Goal: Find specific page/section: Find specific page/section

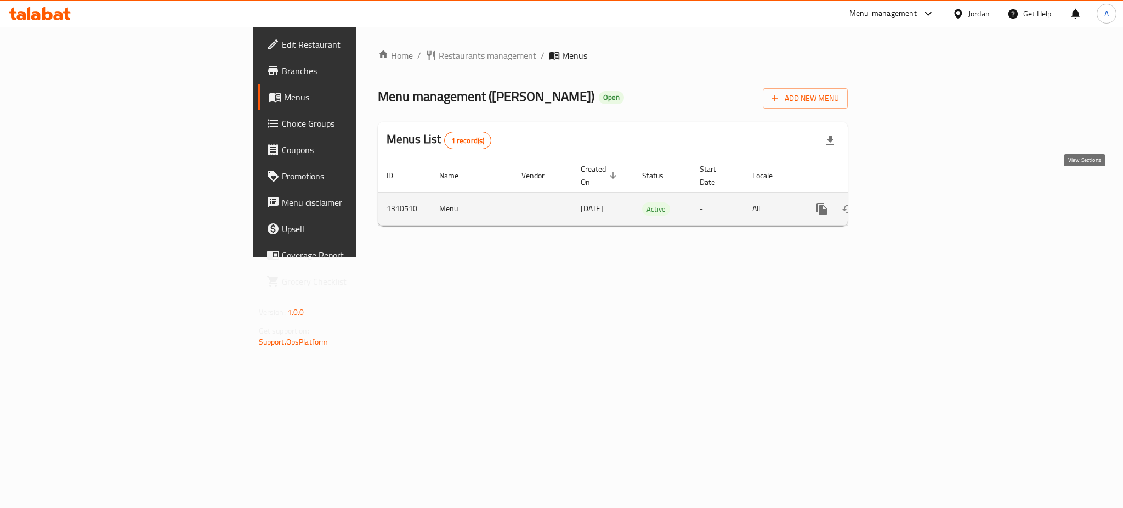
click at [914, 196] on link "enhanced table" at bounding box center [901, 209] width 26 height 26
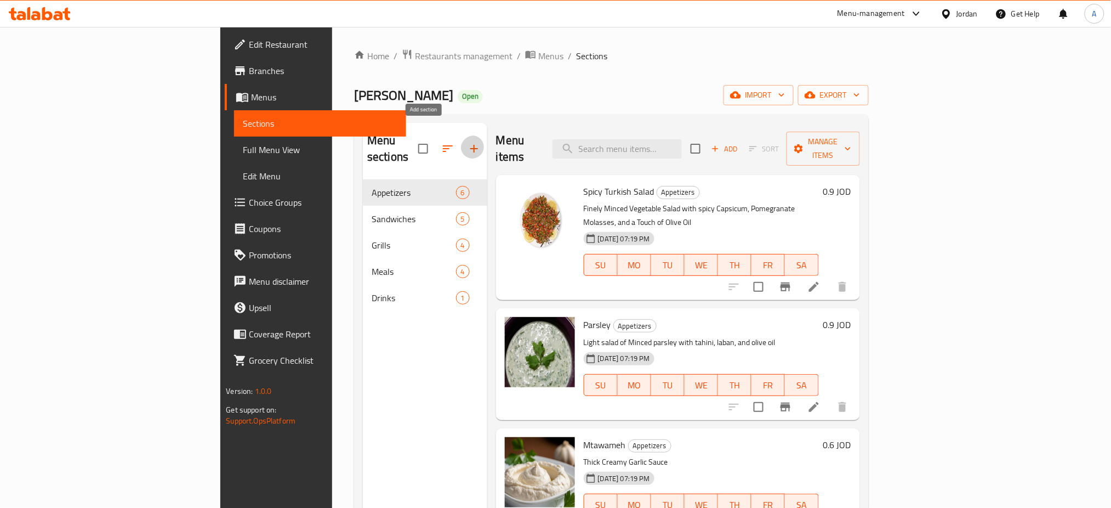
click at [461, 135] on button "button" at bounding box center [474, 148] width 26 height 26
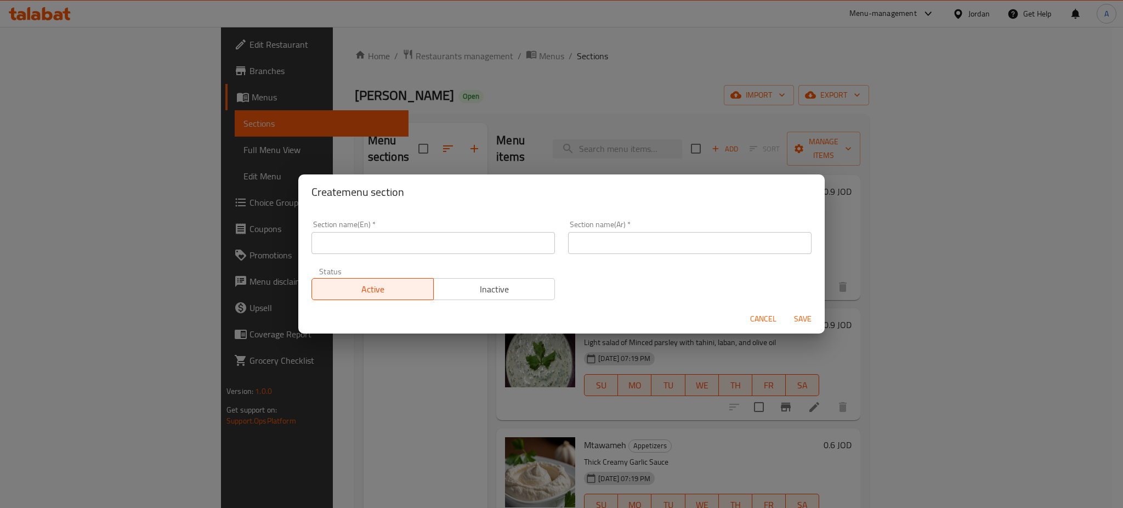
click at [752, 312] on span "Cancel" at bounding box center [763, 319] width 26 height 14
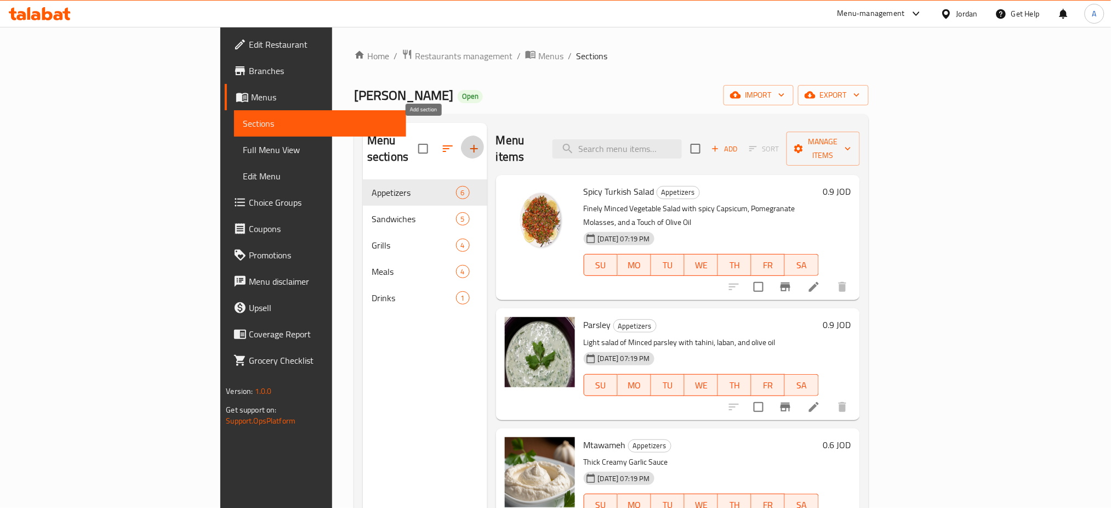
click at [468, 142] on icon "button" at bounding box center [474, 148] width 13 height 13
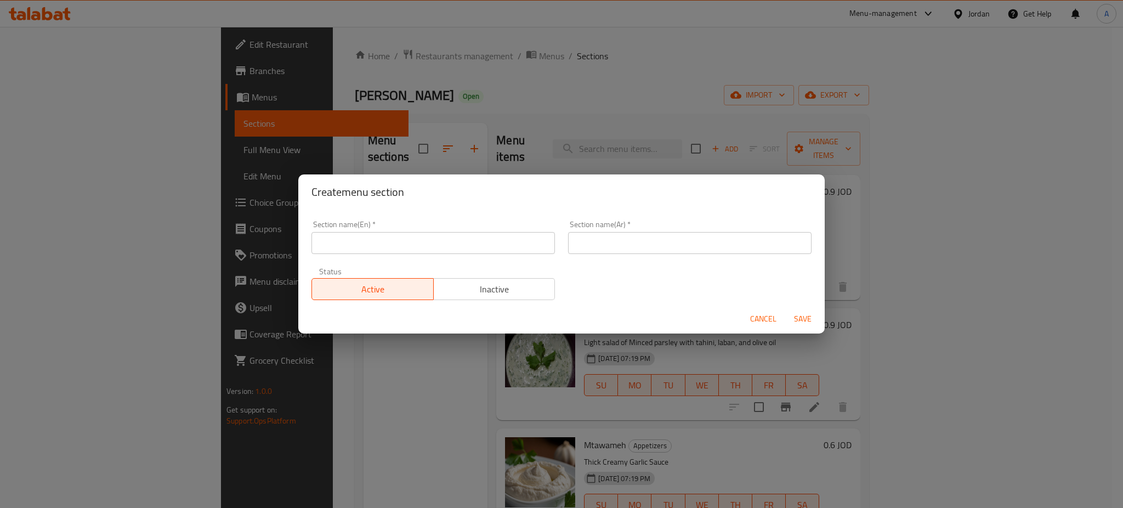
click at [758, 322] on button "Cancel" at bounding box center [763, 319] width 35 height 20
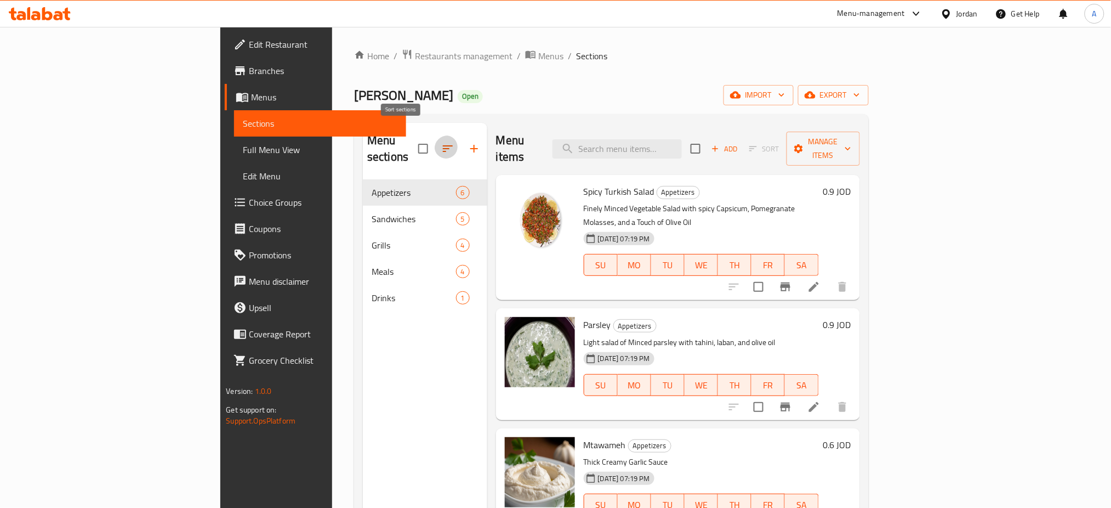
click at [441, 142] on icon "button" at bounding box center [447, 148] width 13 height 13
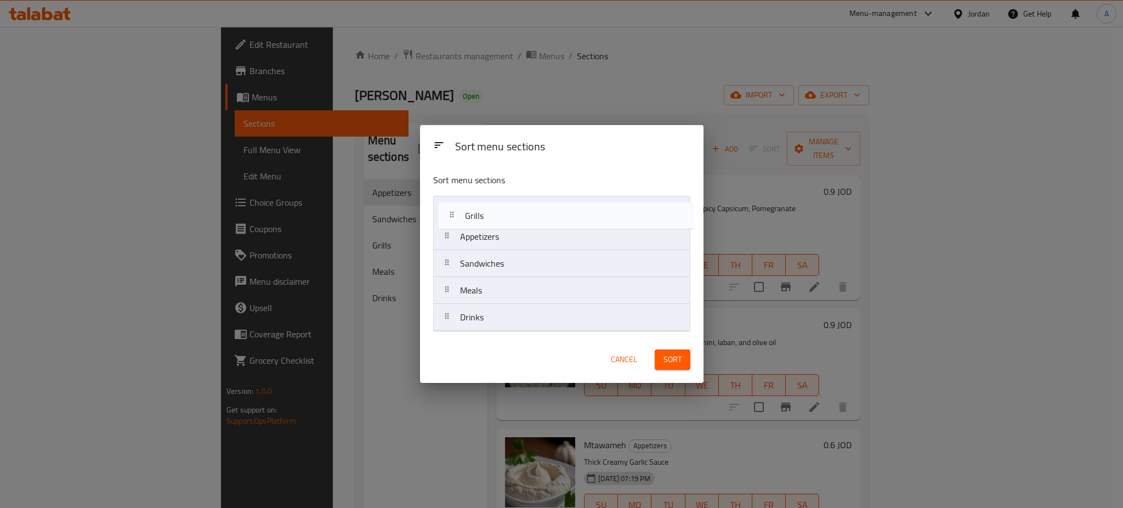
drag, startPoint x: 527, startPoint y: 268, endPoint x: 532, endPoint y: 207, distance: 61.1
click at [532, 207] on nav "Appetizers Sandwiches Grills Meals Drinks" at bounding box center [561, 263] width 257 height 135
drag, startPoint x: 504, startPoint y: 275, endPoint x: 509, endPoint y: 236, distance: 39.2
click at [509, 236] on nav "Grills Appetizers Sandwiches Meals Drinks" at bounding box center [561, 263] width 257 height 135
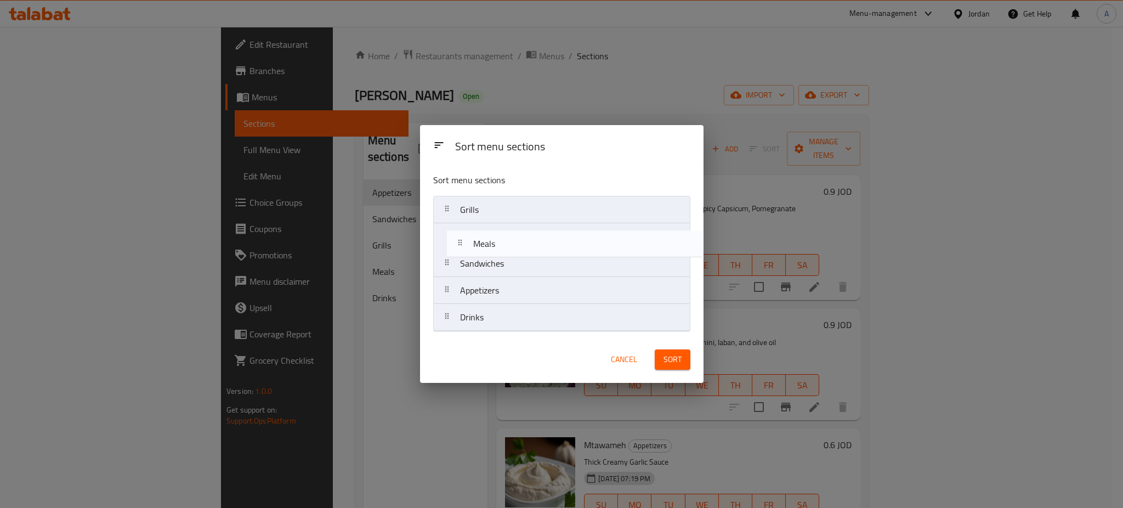
drag, startPoint x: 487, startPoint y: 298, endPoint x: 503, endPoint y: 243, distance: 56.9
click at [503, 243] on nav "Grills Sandwiches Appetizers Meals Drinks" at bounding box center [561, 263] width 257 height 135
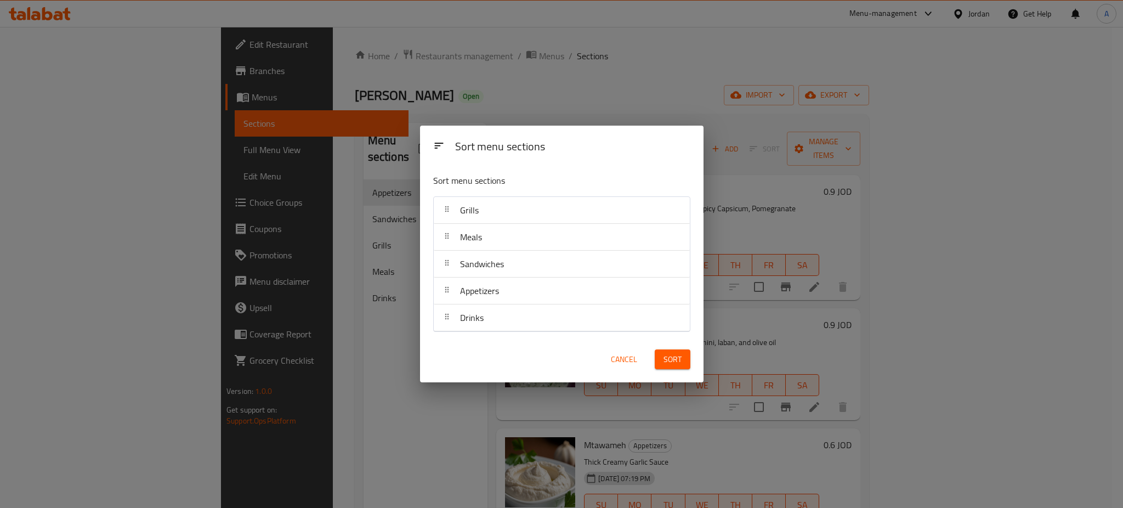
click at [677, 362] on span "Sort" at bounding box center [672, 360] width 18 height 14
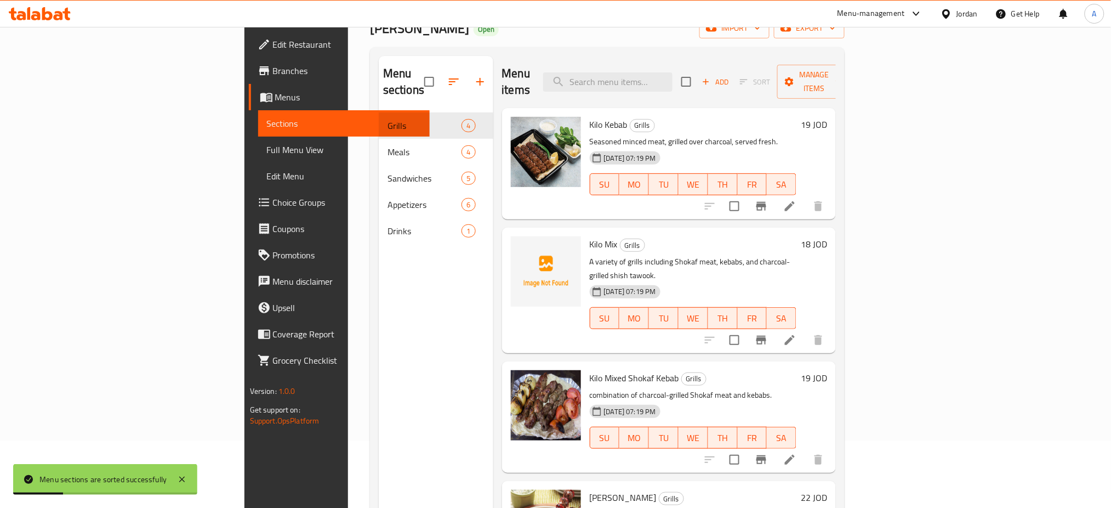
scroll to position [4, 0]
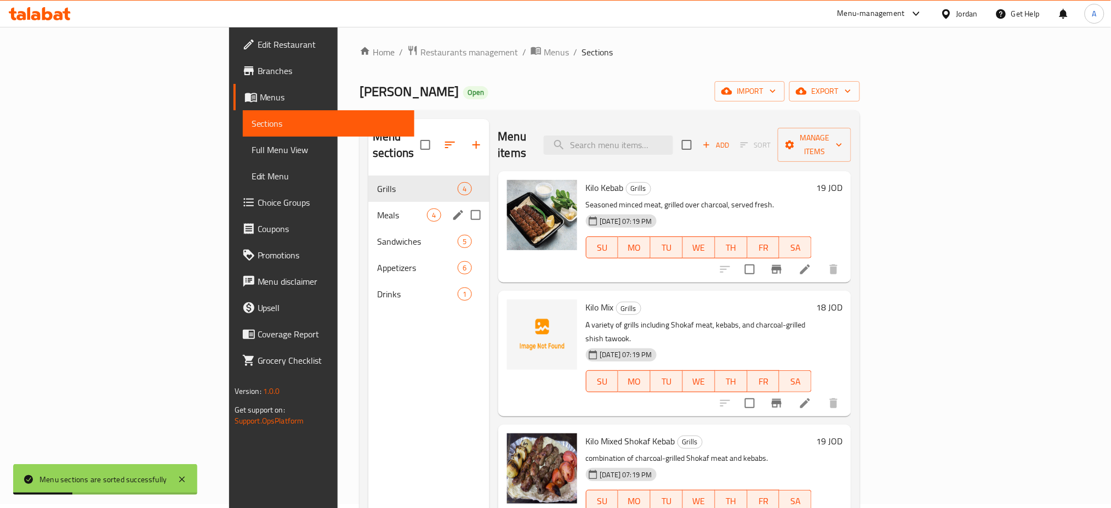
click at [377, 208] on span "Meals" at bounding box center [402, 214] width 50 height 13
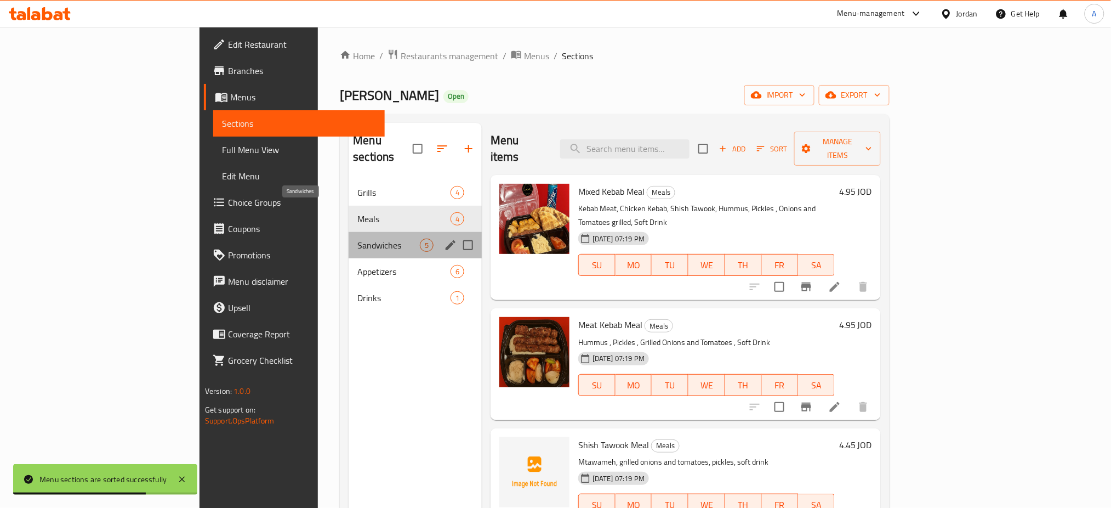
click at [357, 238] on span "Sandwiches" at bounding box center [388, 244] width 63 height 13
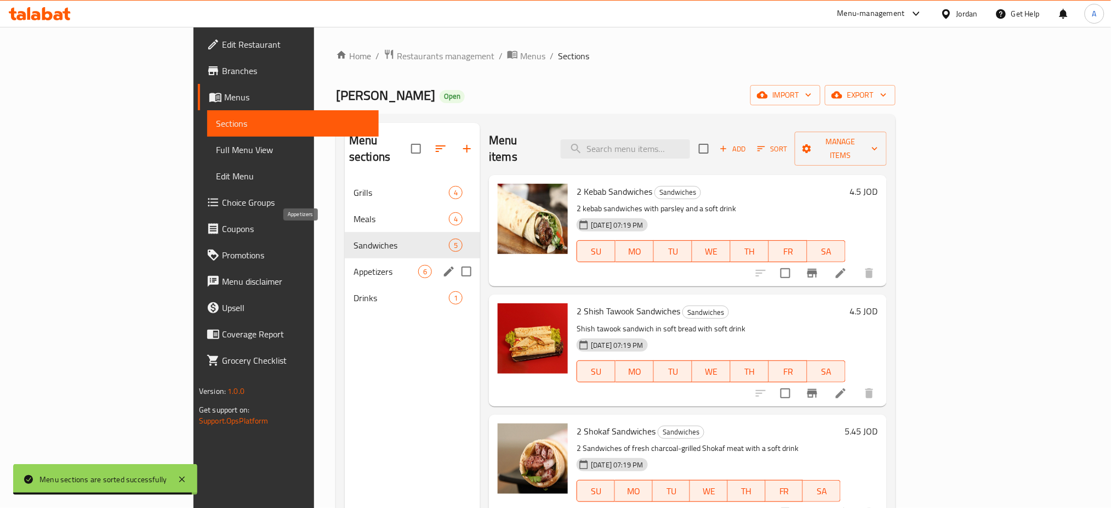
click at [355, 258] on div "Appetizers 6" at bounding box center [412, 271] width 135 height 26
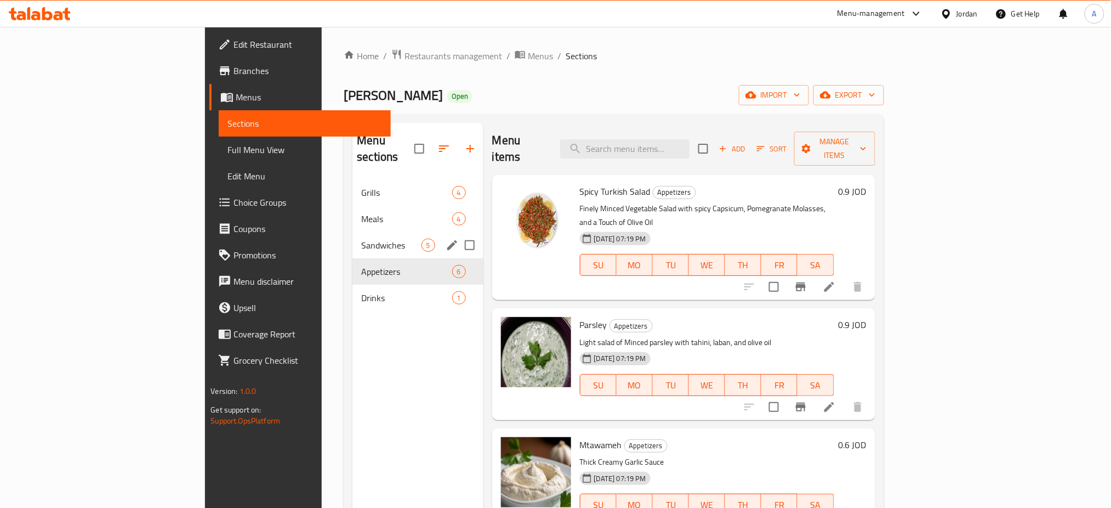
click at [353, 232] on div "Sandwiches 5" at bounding box center [418, 245] width 130 height 26
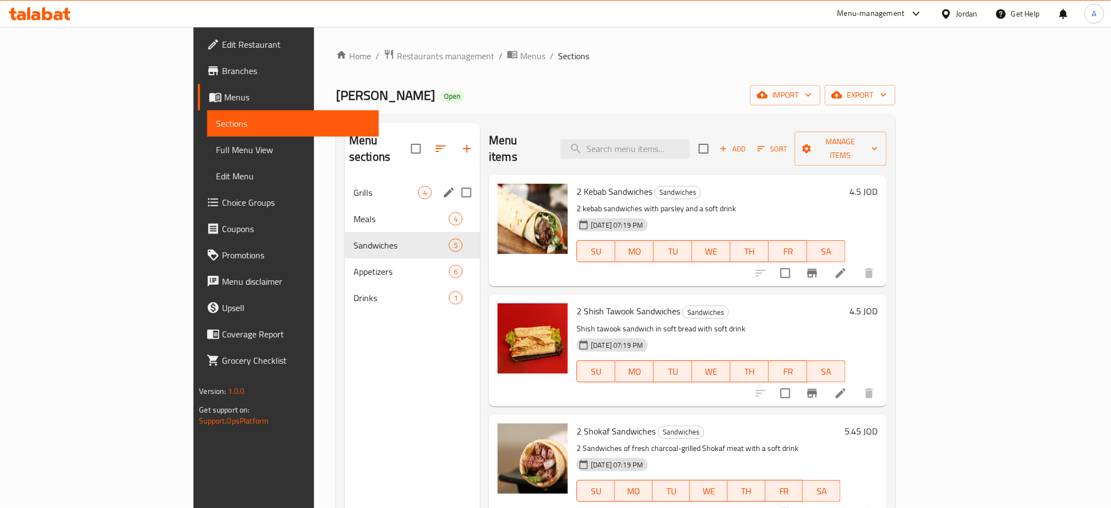
click at [345, 179] on div "Grills 4" at bounding box center [412, 192] width 135 height 26
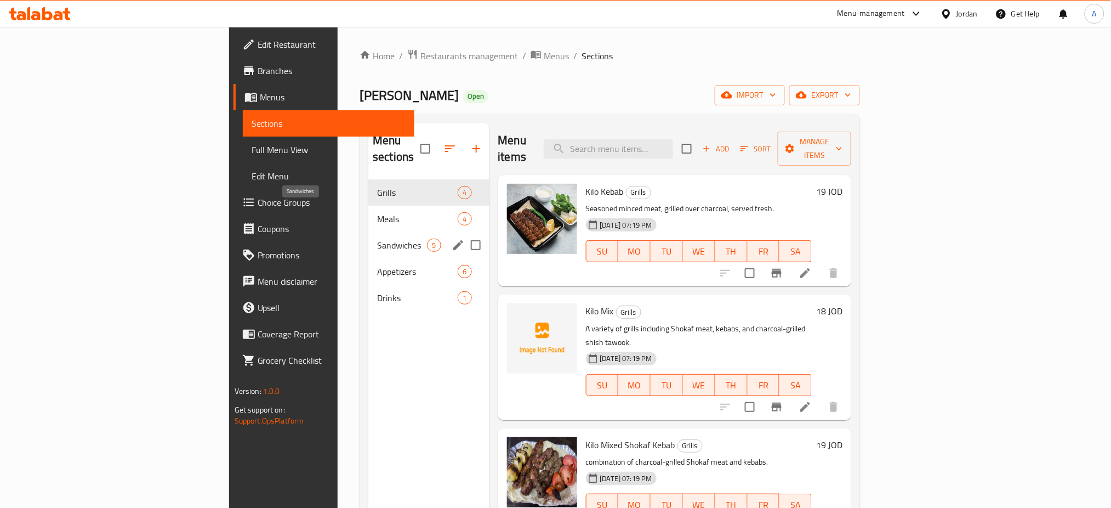
click at [368, 232] on div "Sandwiches 5" at bounding box center [428, 245] width 121 height 26
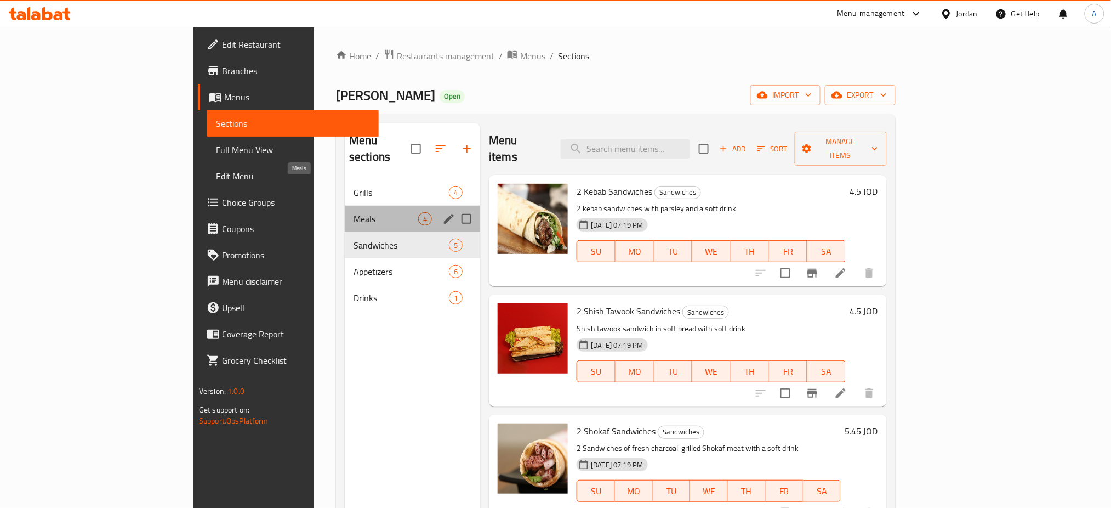
click at [354, 212] on span "Meals" at bounding box center [386, 218] width 65 height 13
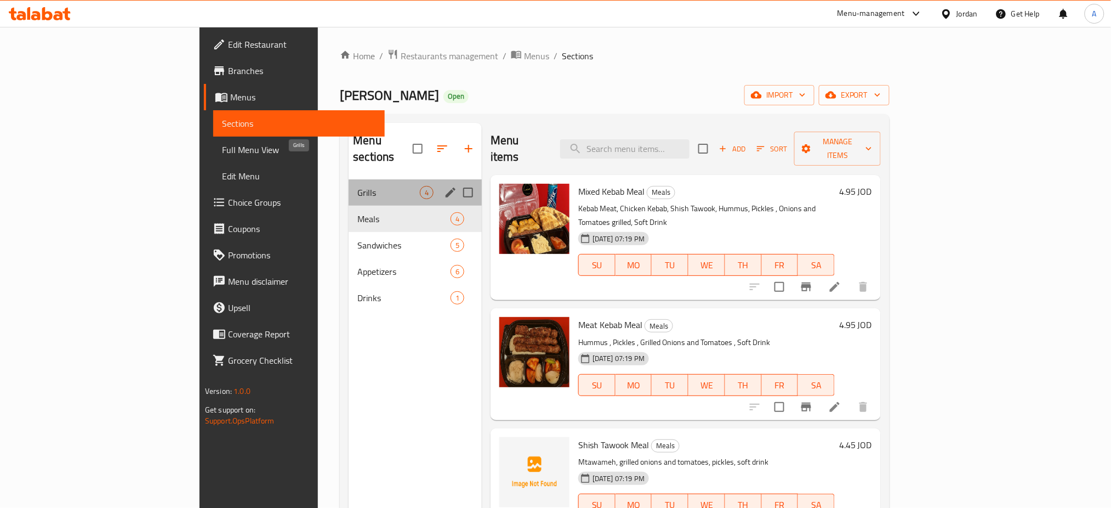
click at [357, 186] on span "Grills" at bounding box center [388, 192] width 63 height 13
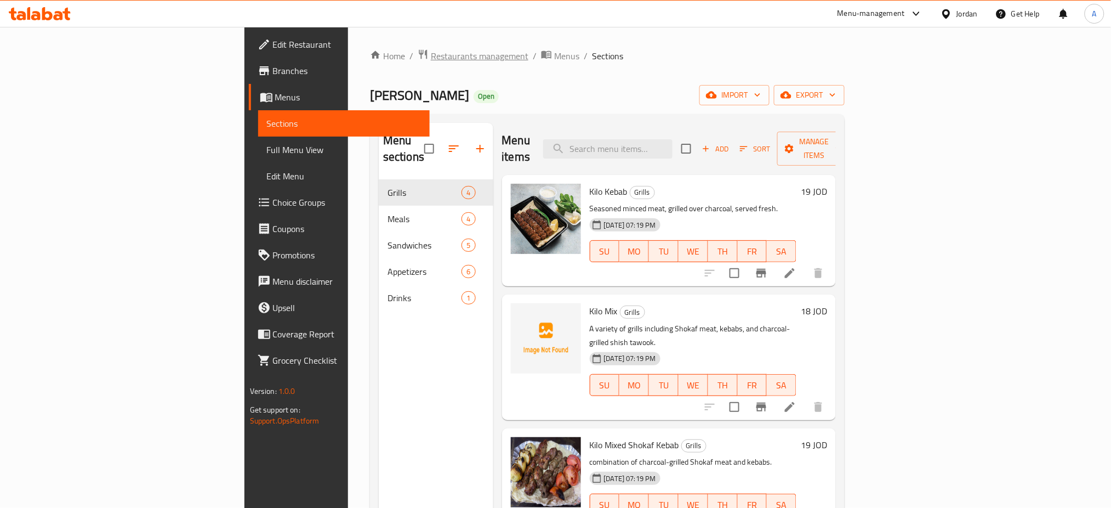
click at [431, 57] on span "Restaurants management" at bounding box center [480, 55] width 98 height 13
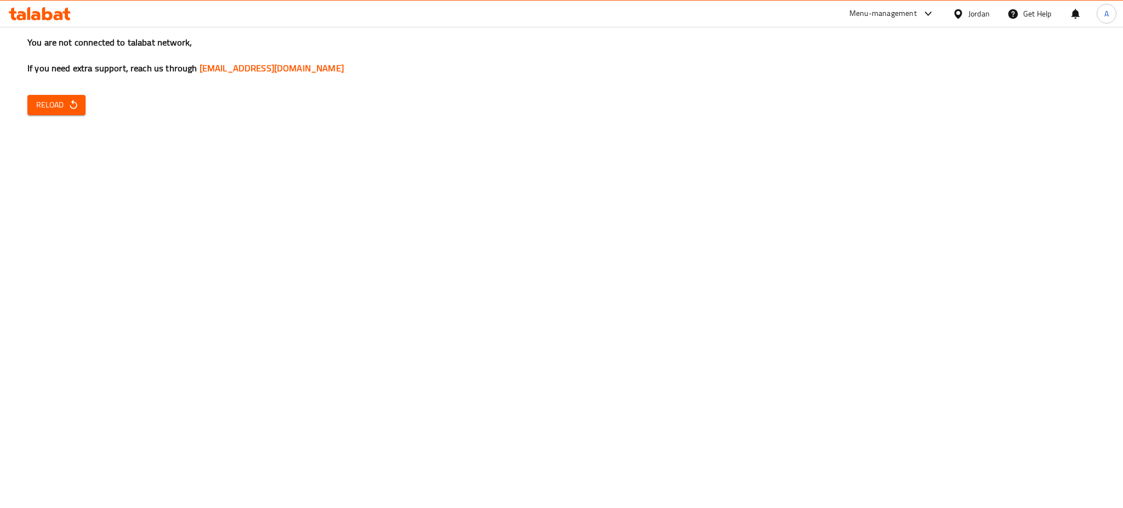
click at [58, 98] on span "Reload" at bounding box center [56, 105] width 41 height 14
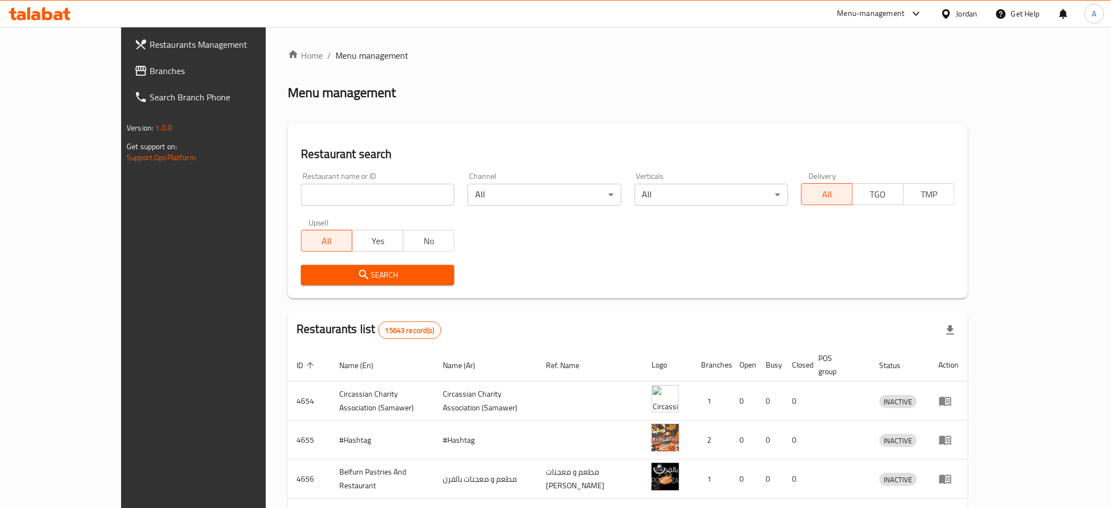
click at [294, 188] on div "Restaurant name or ID Restaurant name or ID" at bounding box center [377, 189] width 167 height 47
click at [301, 184] on input "search" at bounding box center [378, 195] width 154 height 22
type input "mawzoon kitchen"
click button "Search" at bounding box center [378, 275] width 154 height 20
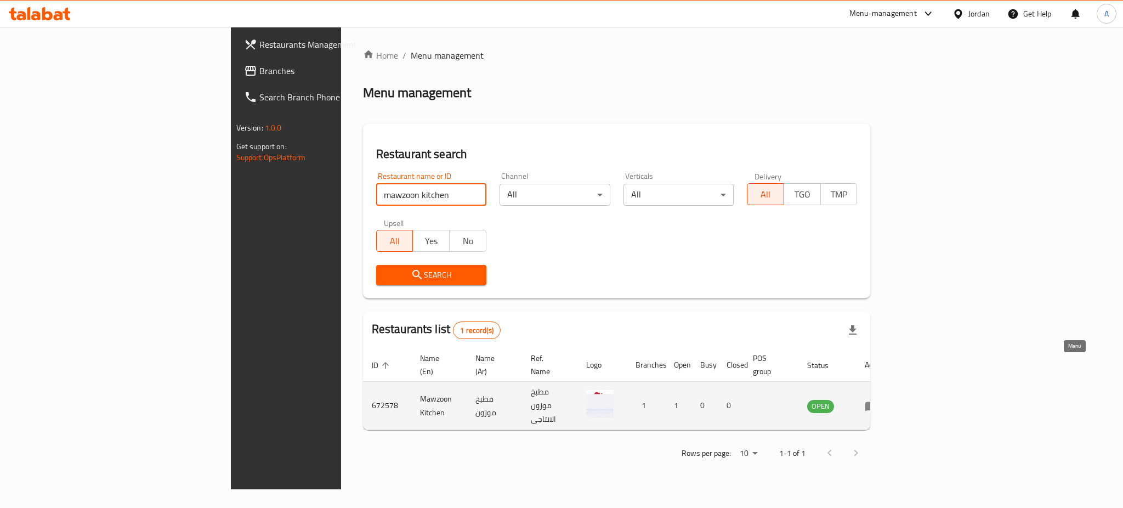
click at [885, 399] on link "enhanced table" at bounding box center [875, 405] width 20 height 13
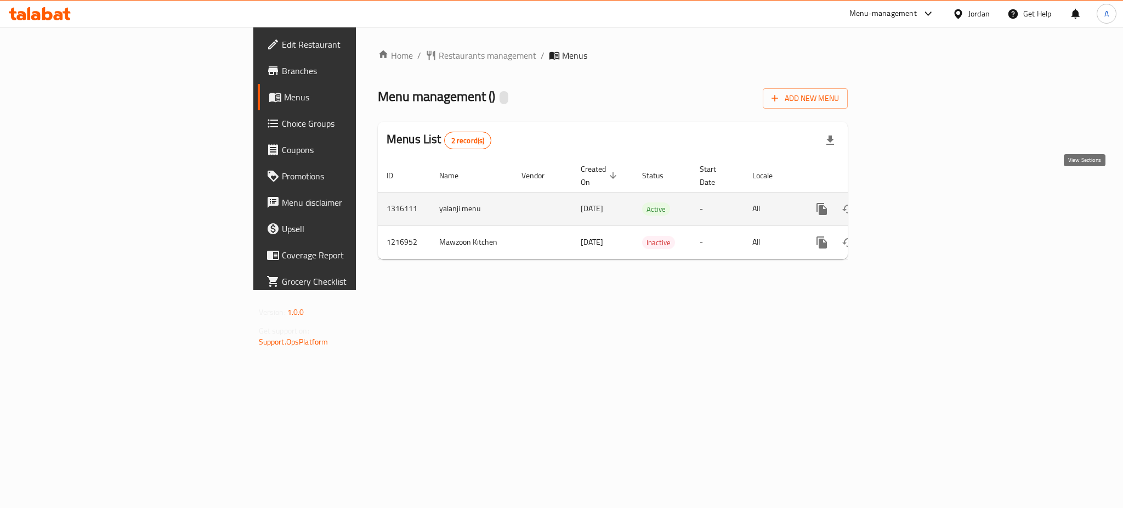
click at [907, 202] on icon "enhanced table" at bounding box center [900, 208] width 13 height 13
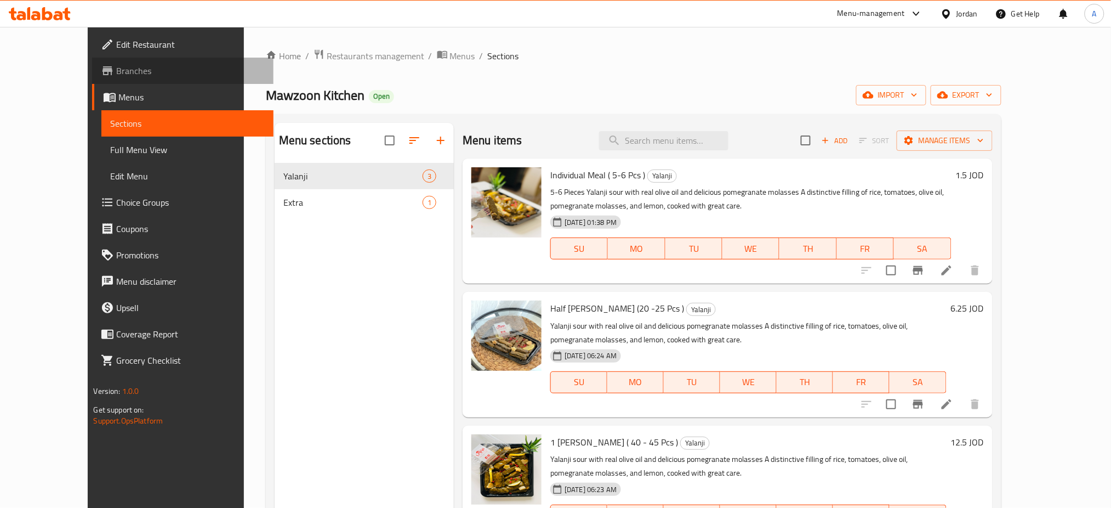
click at [116, 69] on span "Branches" at bounding box center [190, 70] width 149 height 13
